Goal: Task Accomplishment & Management: Manage account settings

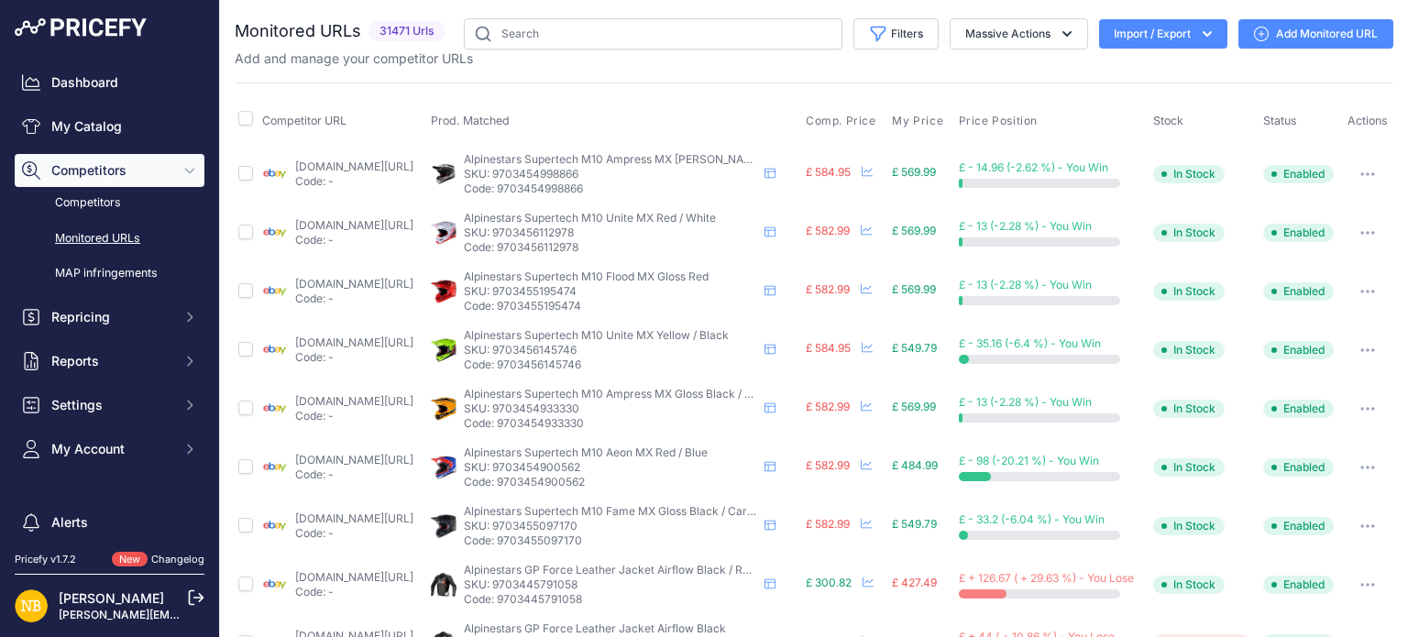
click at [121, 237] on link "Monitored URLs" at bounding box center [110, 239] width 190 height 32
click at [629, 43] on input "text" at bounding box center [653, 33] width 379 height 31
paste input "9703607009618"
type input "9703607009618"
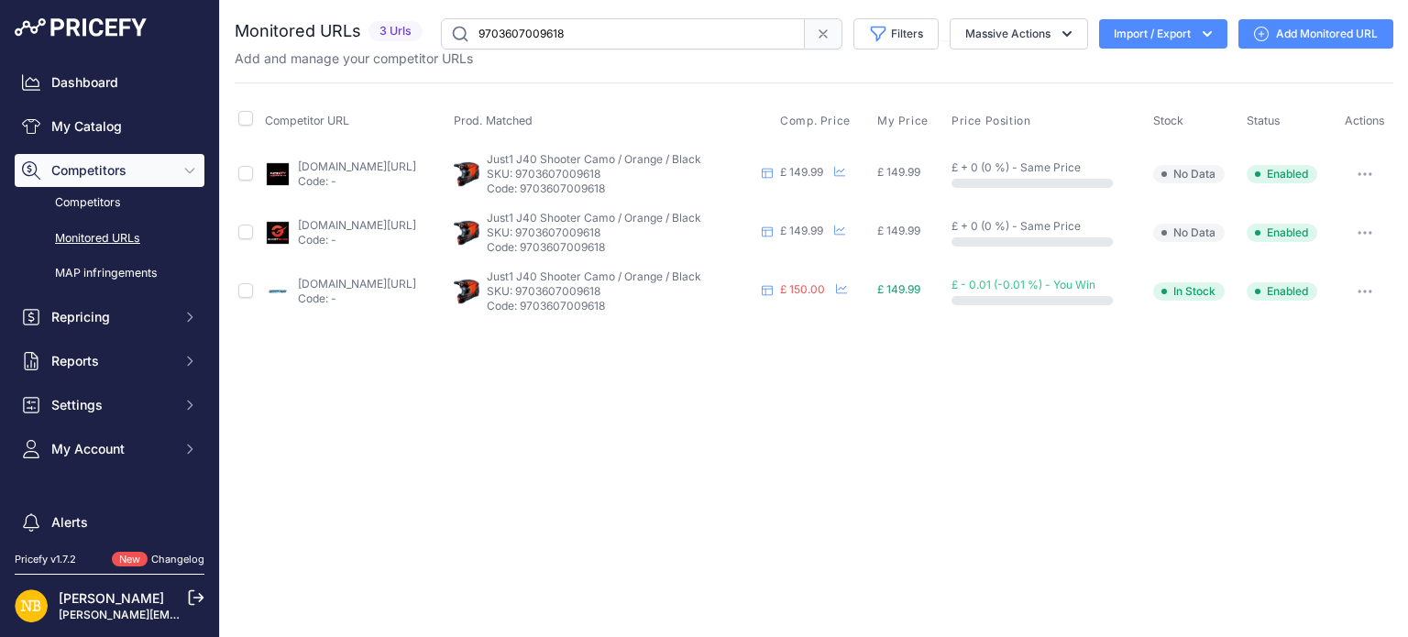
click at [1372, 226] on button "button" at bounding box center [1365, 233] width 37 height 26
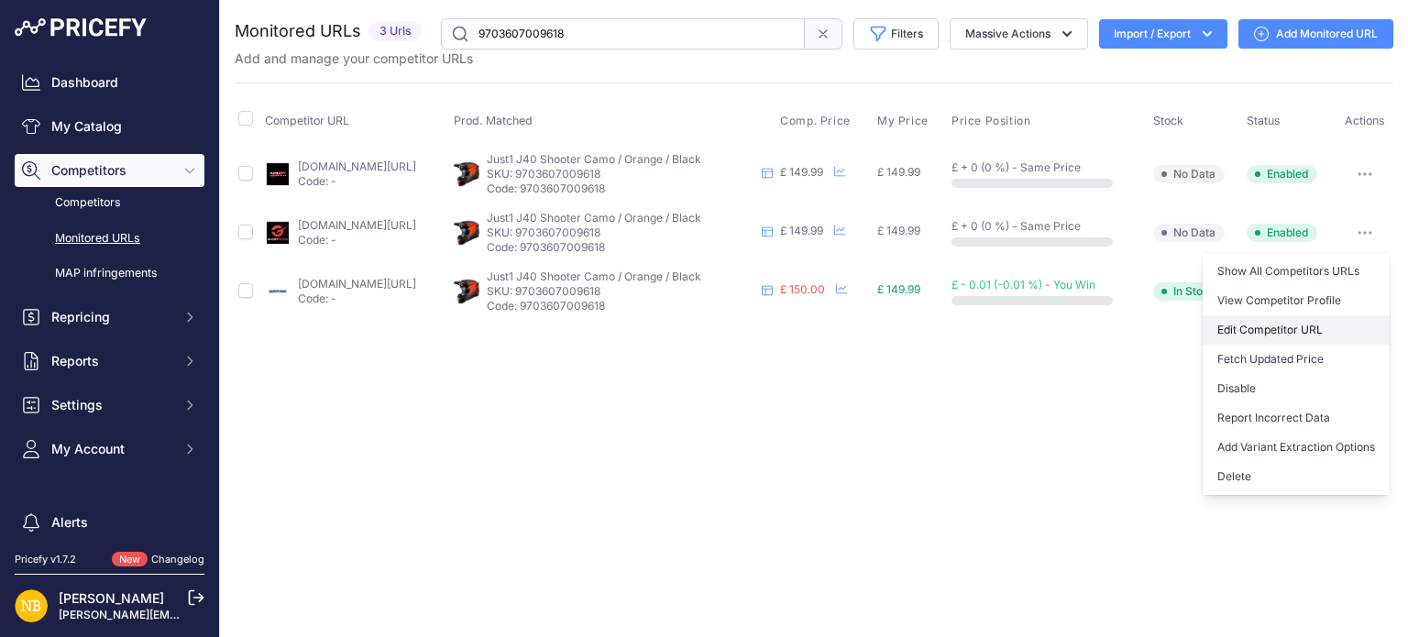
click at [1273, 326] on link "Edit Competitor URL" at bounding box center [1296, 329] width 187 height 29
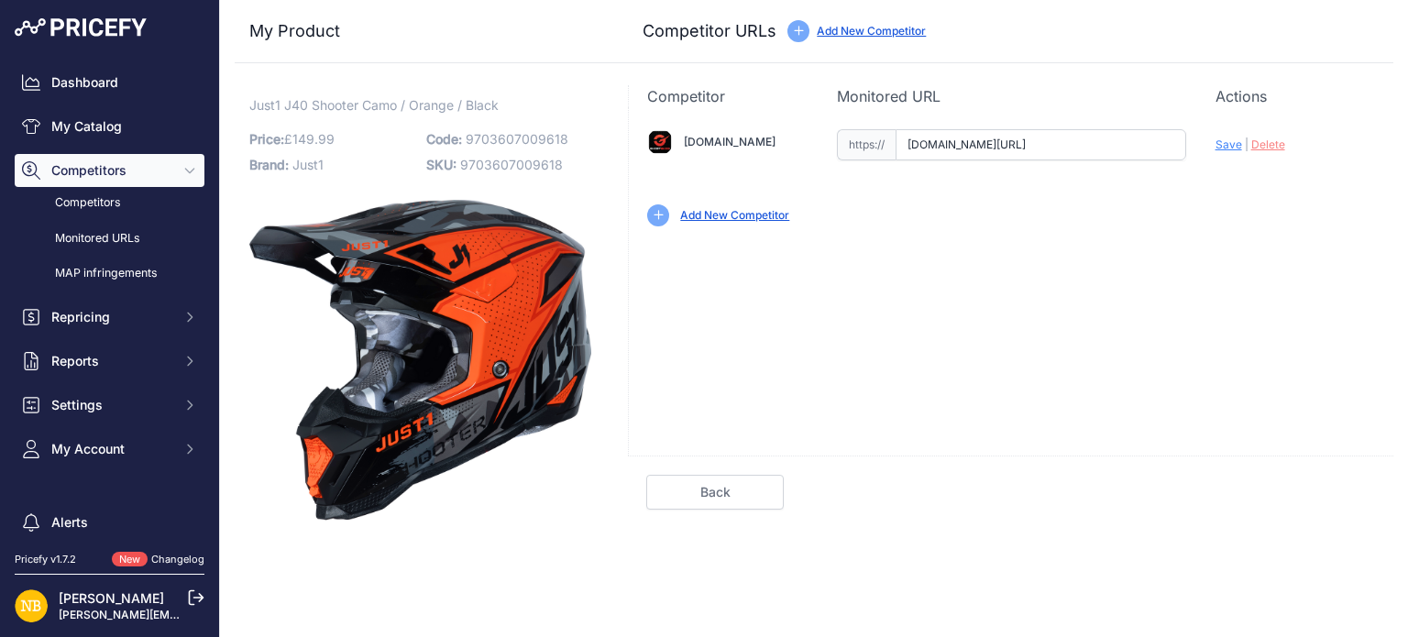
click at [939, 146] on input "www.ghostbikes.com/products/30809-just1-j40-shooter-motocross-helmet-camo-orang…" at bounding box center [1041, 144] width 291 height 31
paste input "202114"
click at [1232, 146] on span "Save" at bounding box center [1229, 145] width 27 height 14
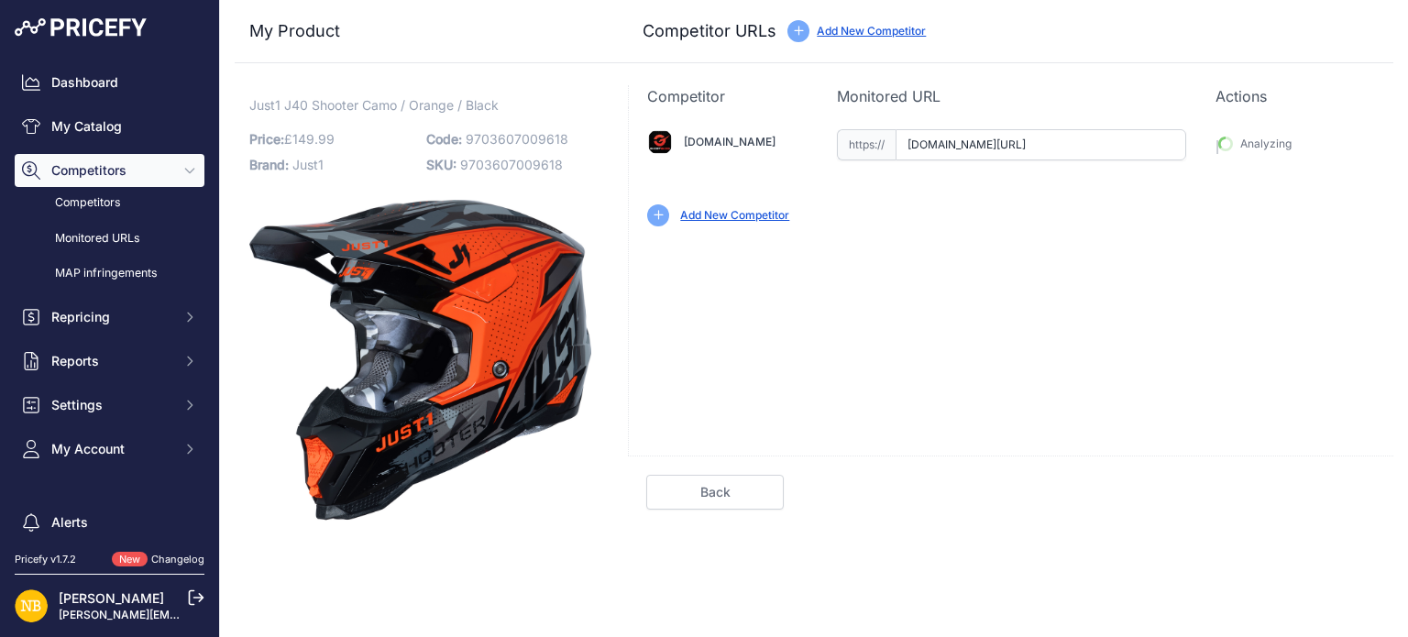
type input "[URL][DOMAIN_NAME]"
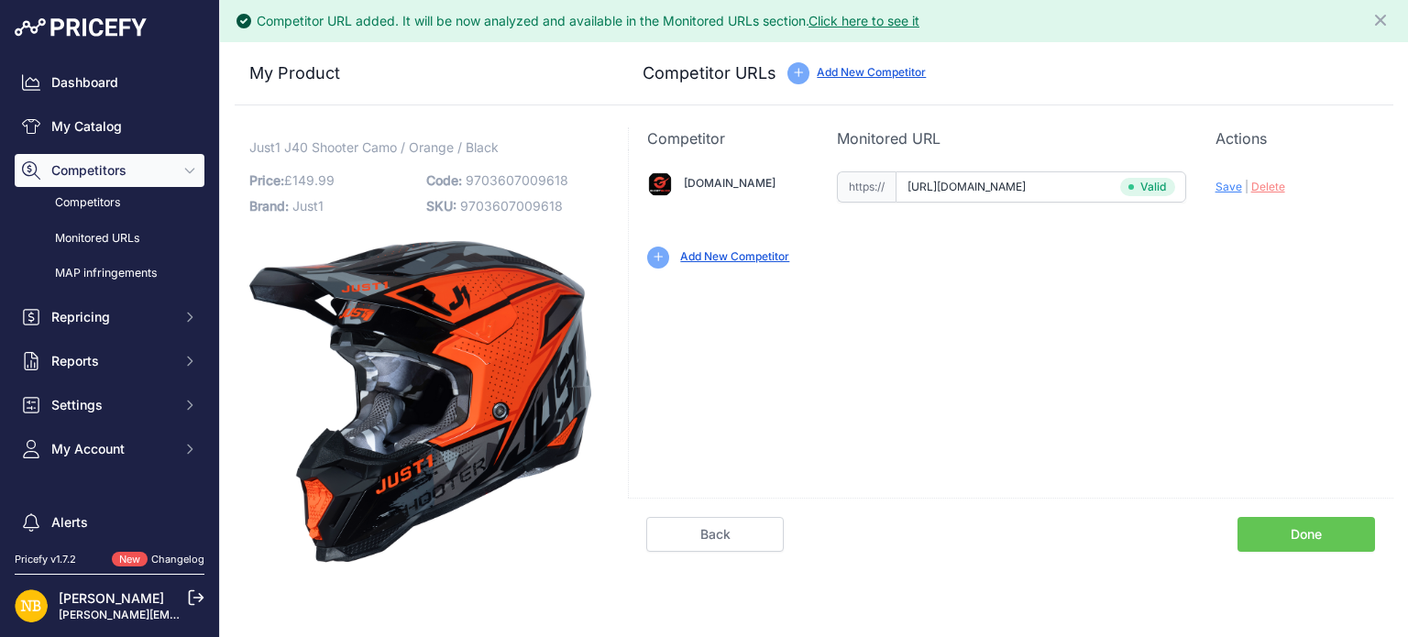
click at [1323, 530] on link "Done" at bounding box center [1307, 534] width 138 height 35
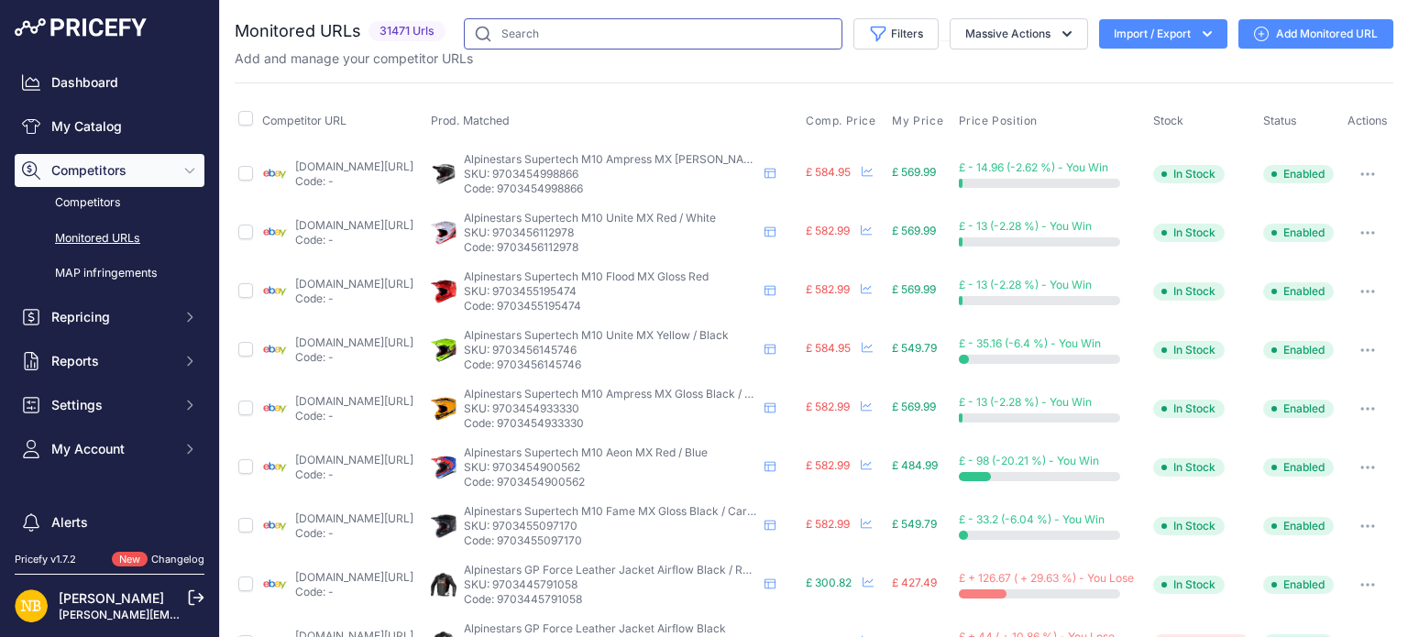
click at [569, 28] on input "text" at bounding box center [653, 33] width 379 height 31
paste input "9703607009618"
type input "9703607009618"
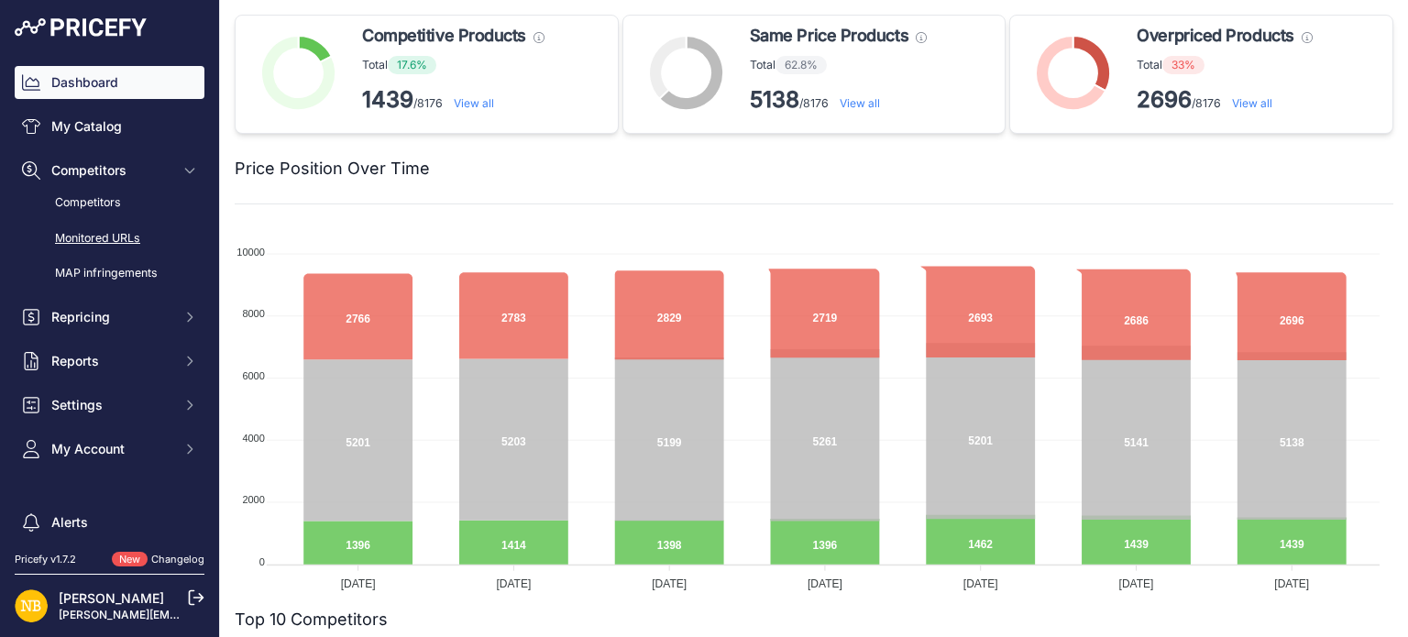
click at [147, 230] on link "Monitored URLs" at bounding box center [110, 239] width 190 height 32
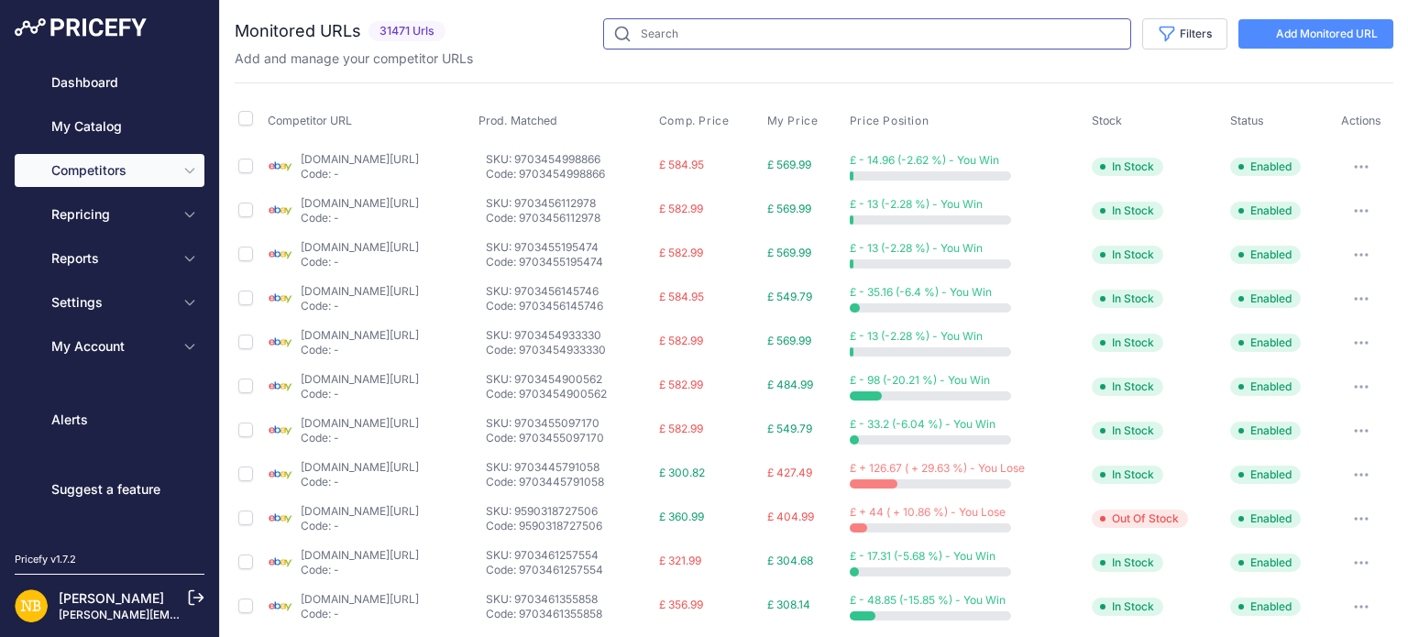
click at [681, 35] on input "text" at bounding box center [867, 33] width 528 height 31
paste input "10146835595602"
type input "10146835595602"
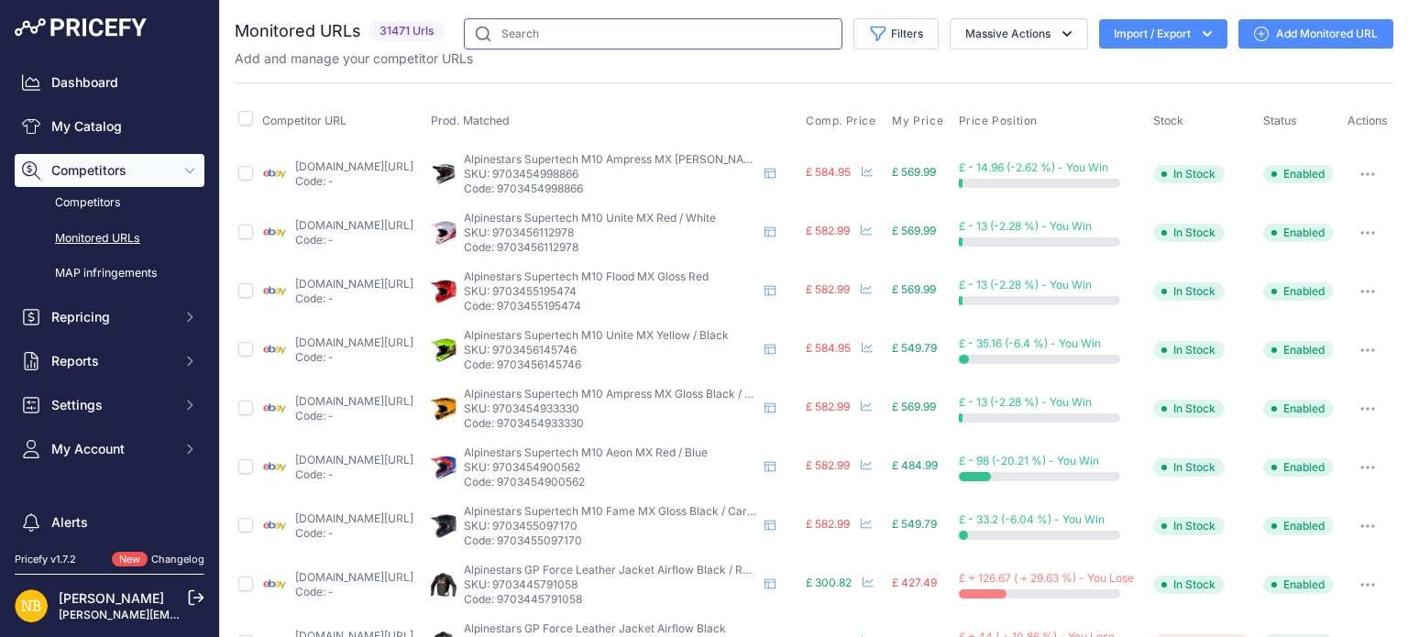
click at [581, 32] on input "text" at bounding box center [653, 33] width 379 height 31
paste input "10146835595602"
type input "10146835595602"
